Goal: Transaction & Acquisition: Purchase product/service

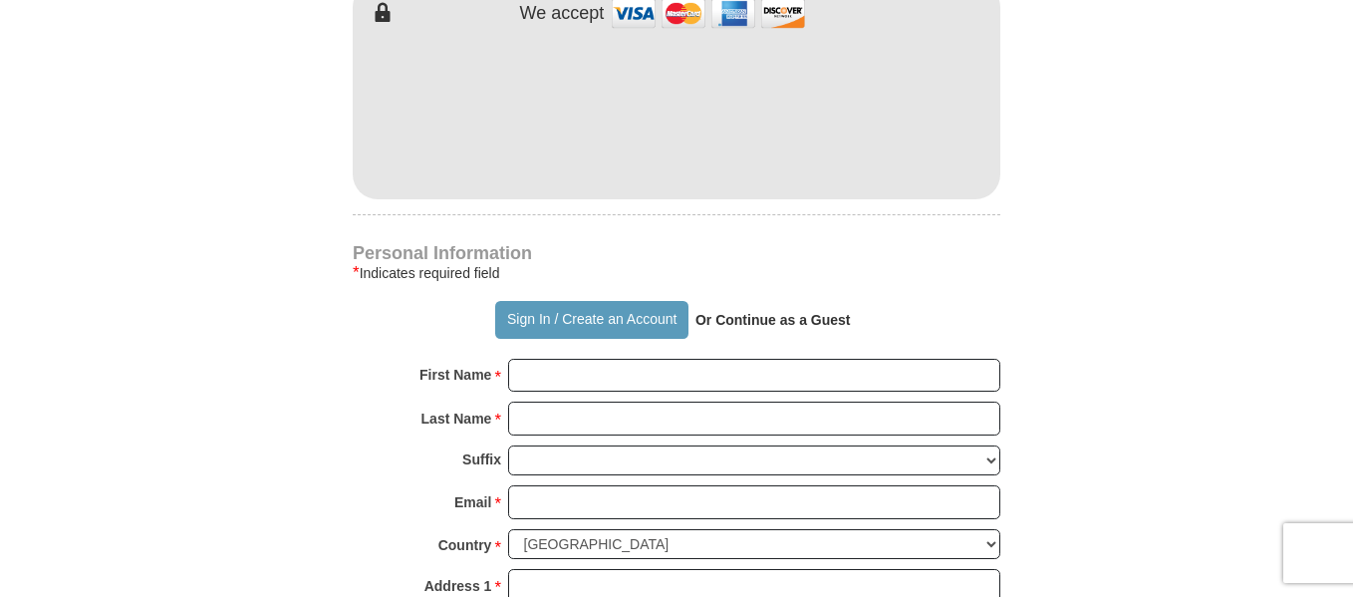
scroll to position [1295, 0]
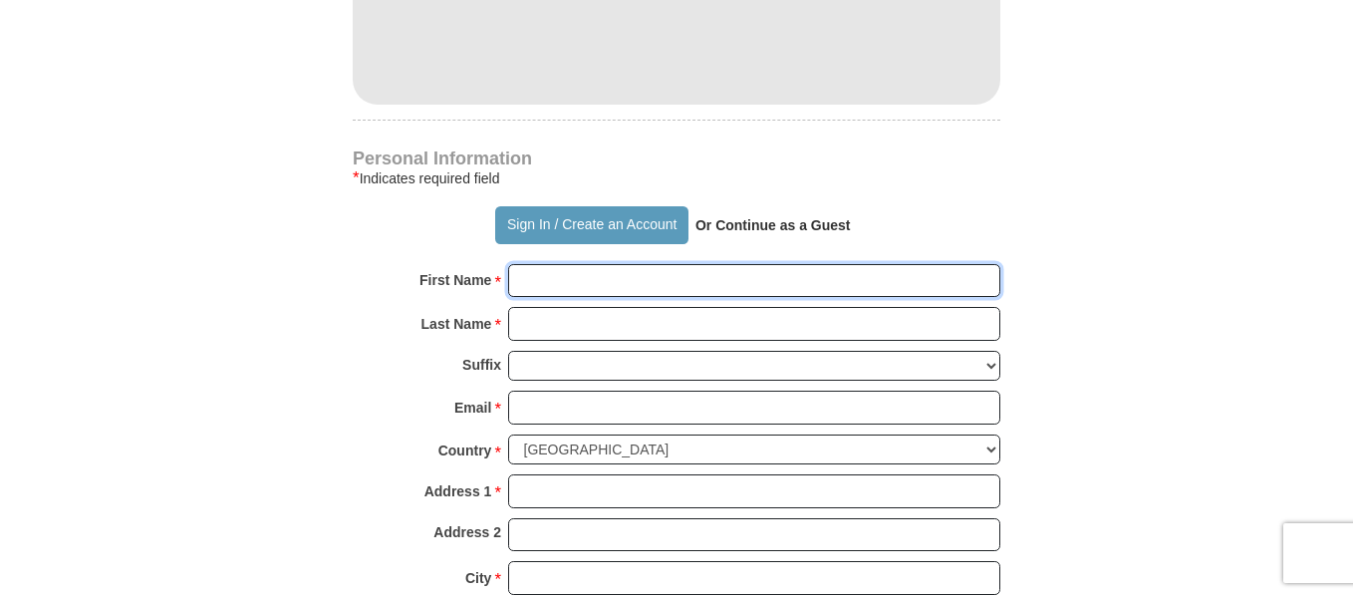
click at [546, 264] on input "First Name *" at bounding box center [754, 281] width 492 height 34
type input "[PERSON_NAME]"
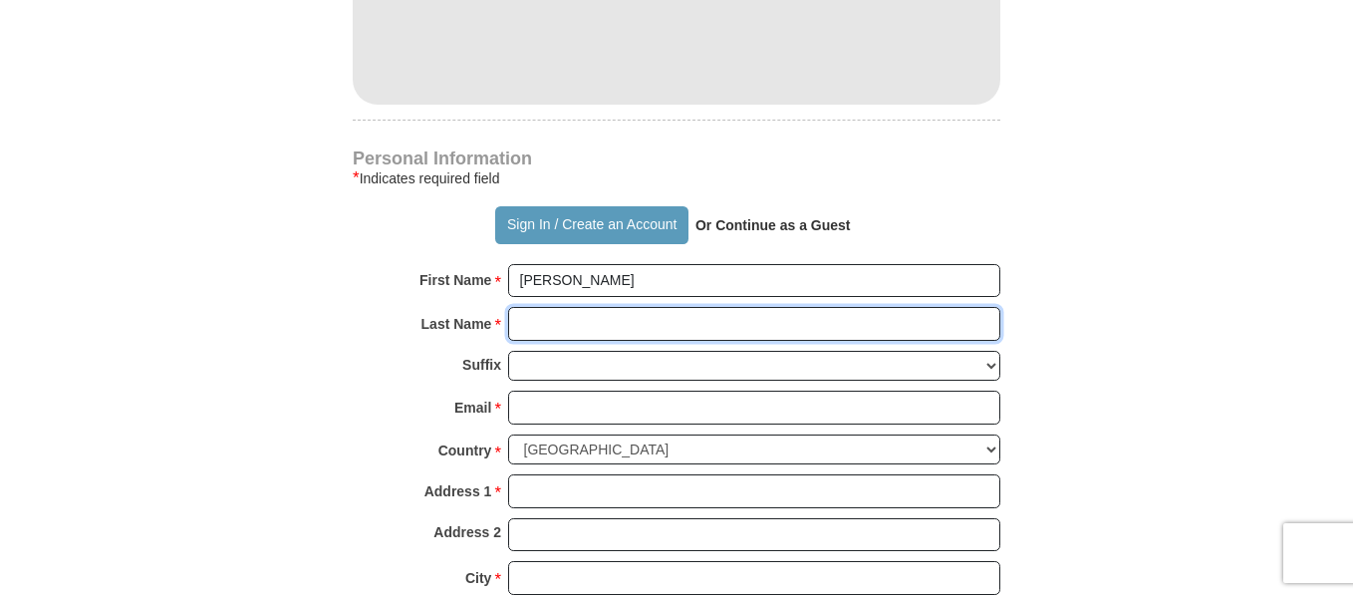
click at [544, 307] on input "Last Name *" at bounding box center [754, 324] width 492 height 34
type input "[PERSON_NAME]"
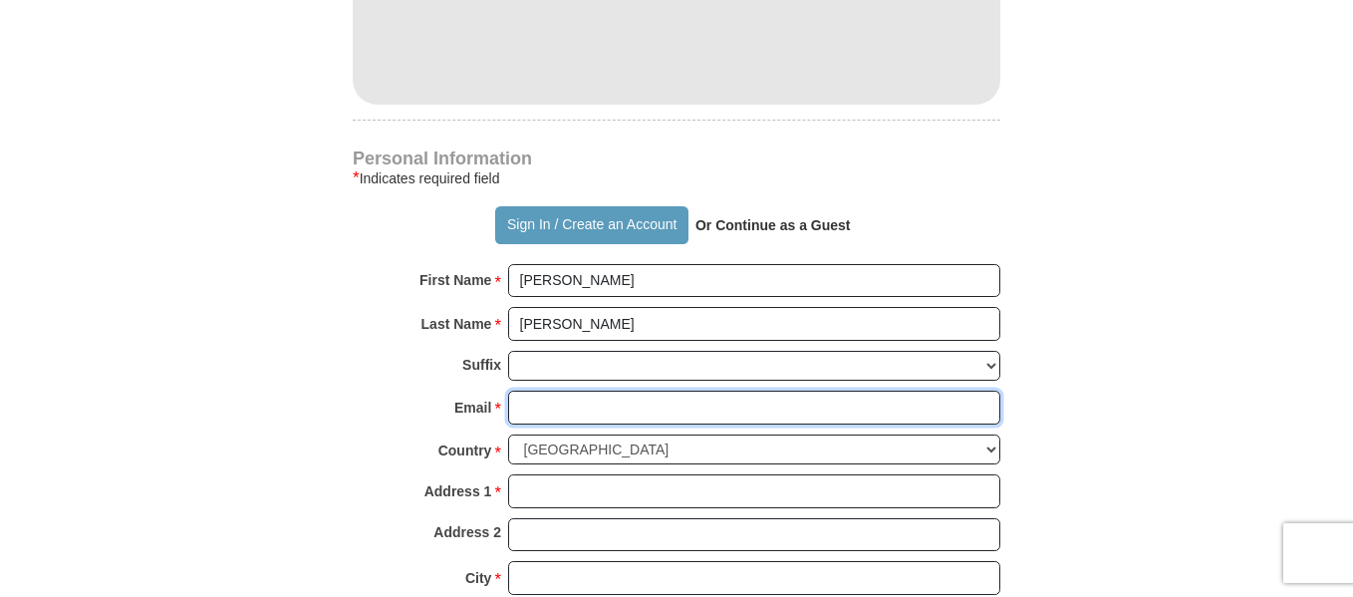
click at [549, 391] on input "Email *" at bounding box center [754, 408] width 492 height 34
type input "[EMAIL_ADDRESS][DOMAIN_NAME]"
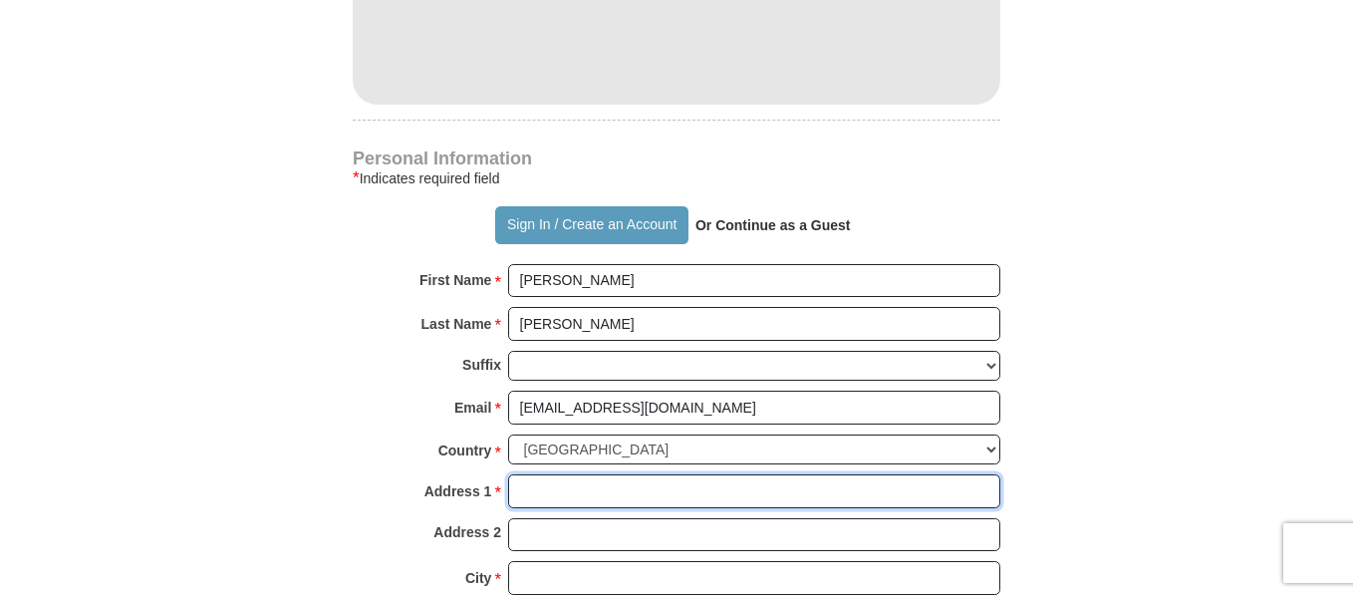
type input "[STREET_ADDRESS]"
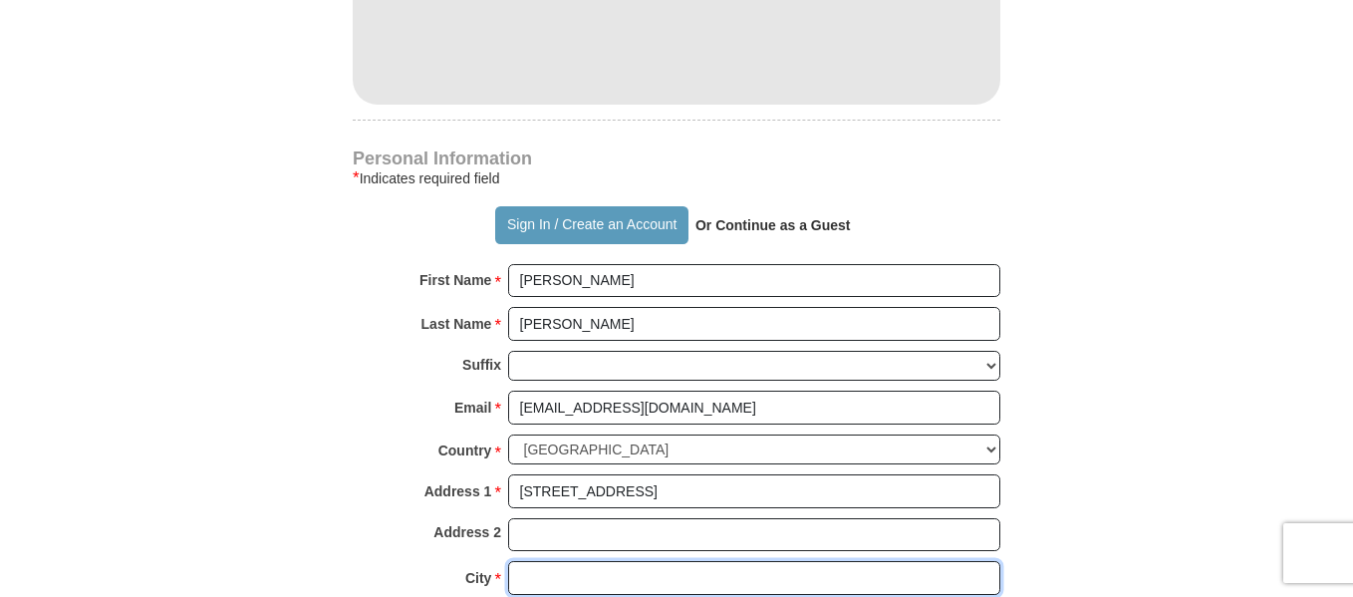
type input "Apopka"
select select "FL"
type input "32712"
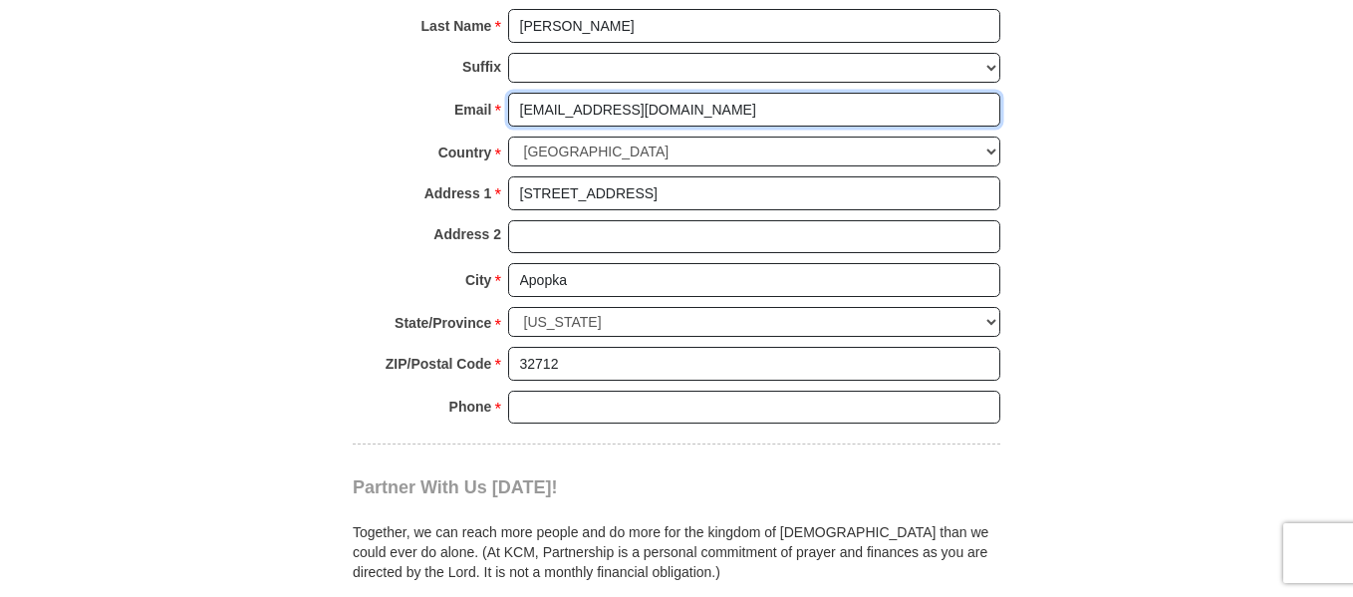
scroll to position [1594, 0]
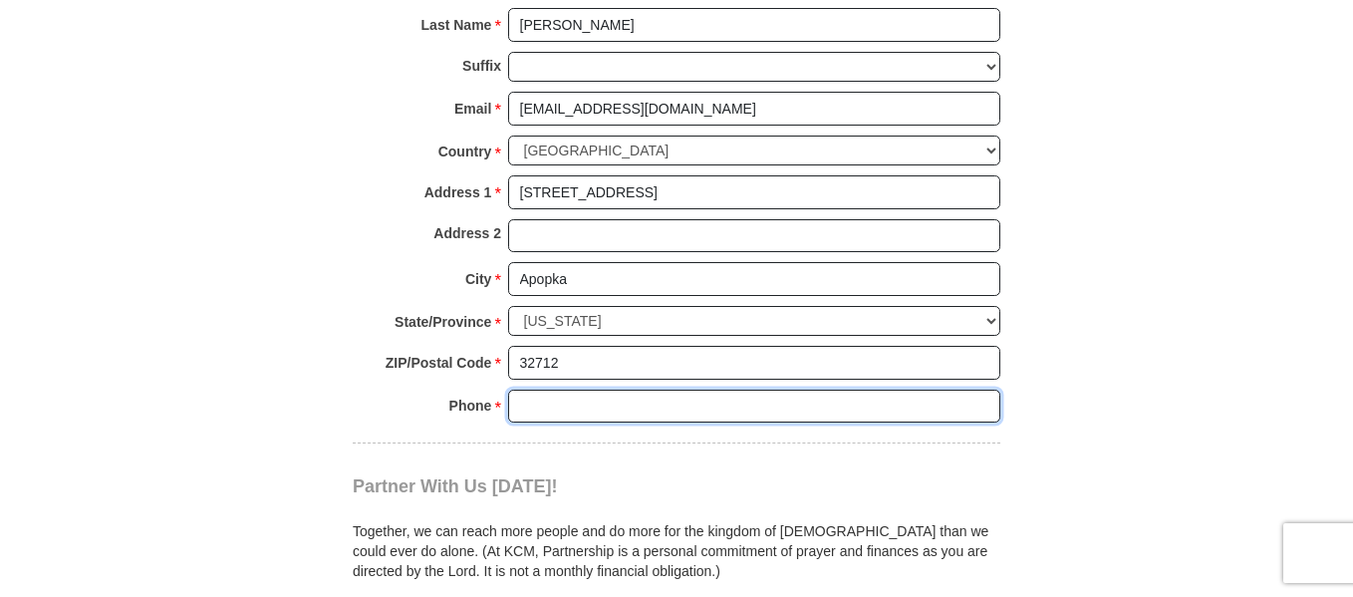
click at [573, 390] on input "Phone * *" at bounding box center [754, 407] width 492 height 34
type input "4078863834"
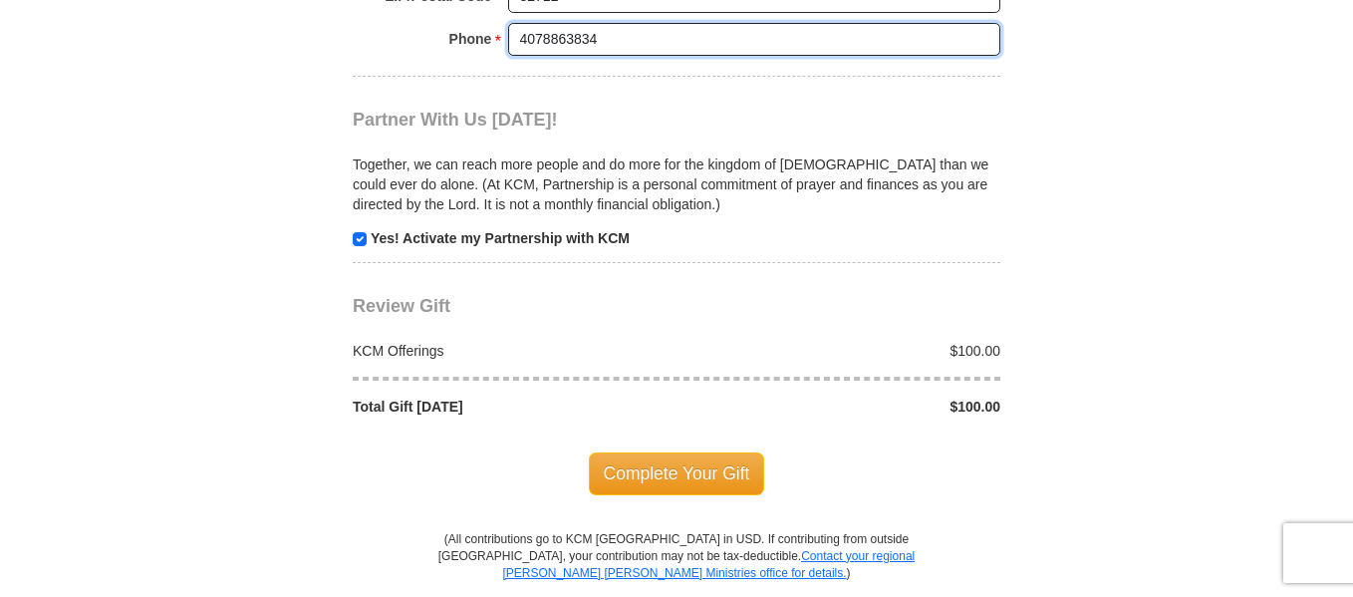
scroll to position [2092, 0]
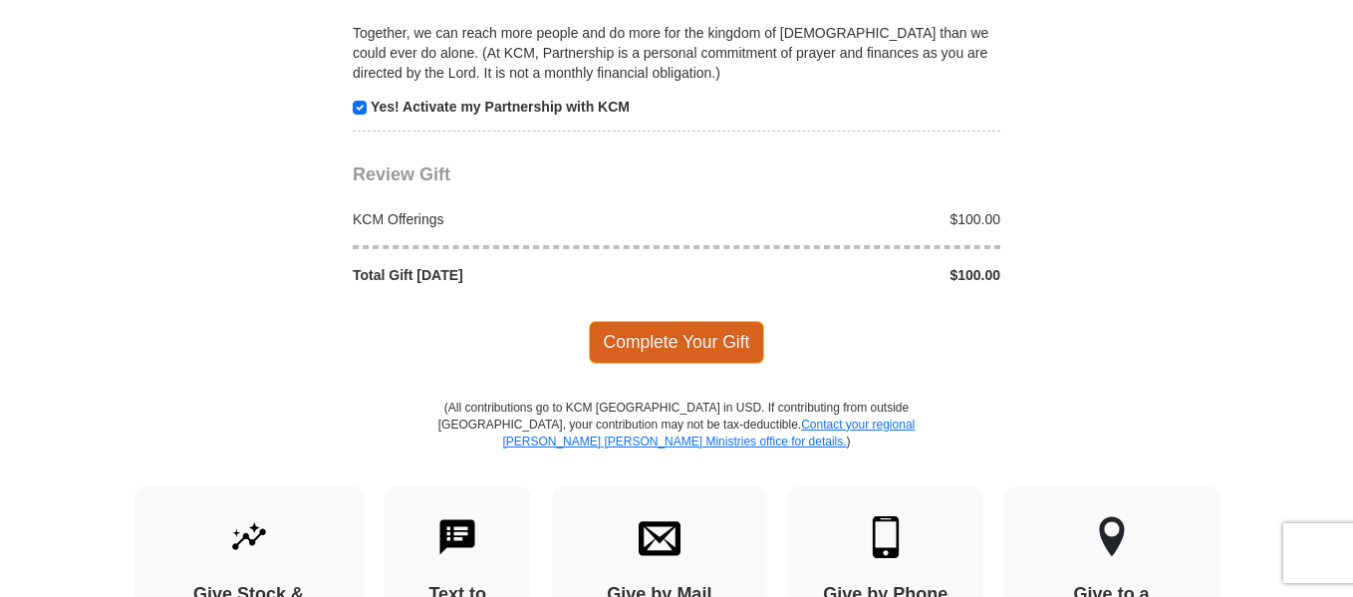
click at [692, 321] on span "Complete Your Gift" at bounding box center [677, 342] width 176 height 42
